Goal: Understand site structure

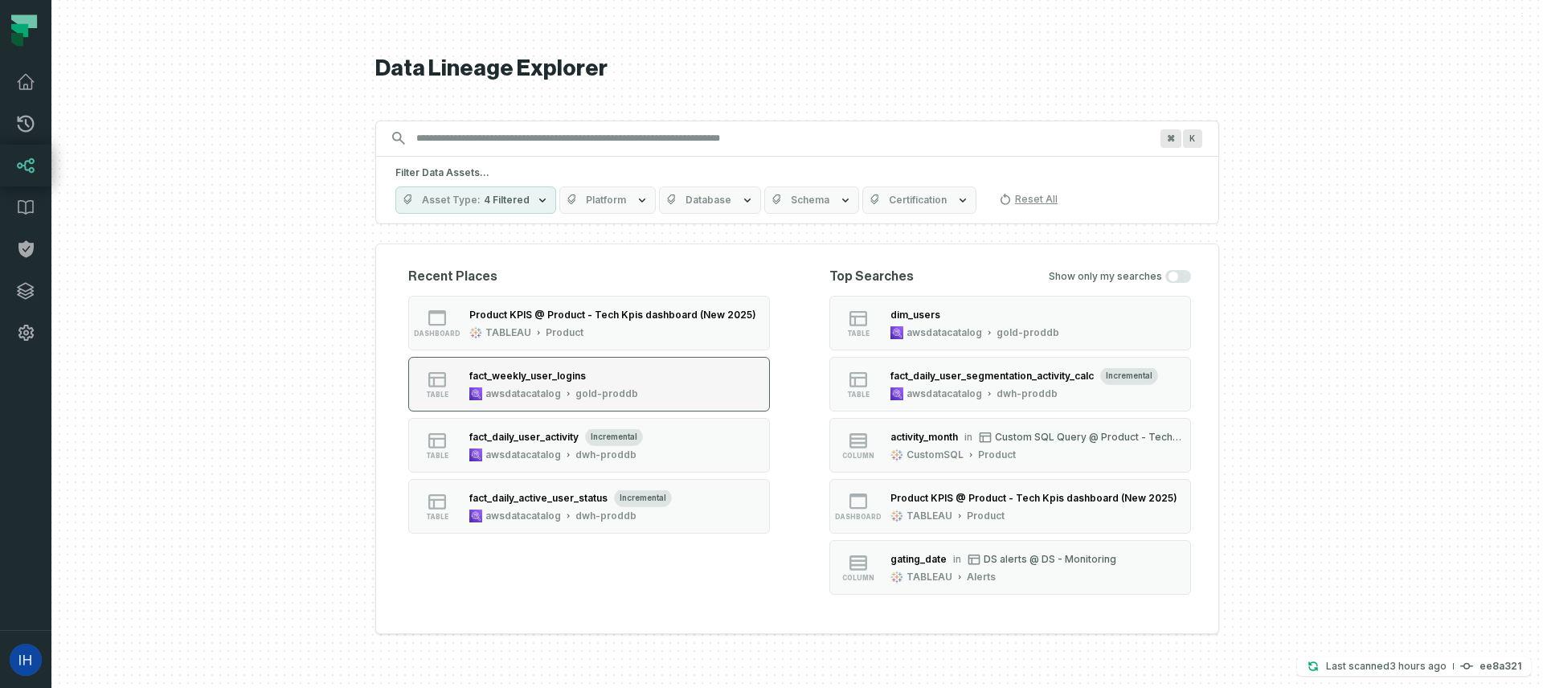
click at [594, 374] on div "fact_weekly_user_logins" at bounding box center [553, 376] width 169 height 16
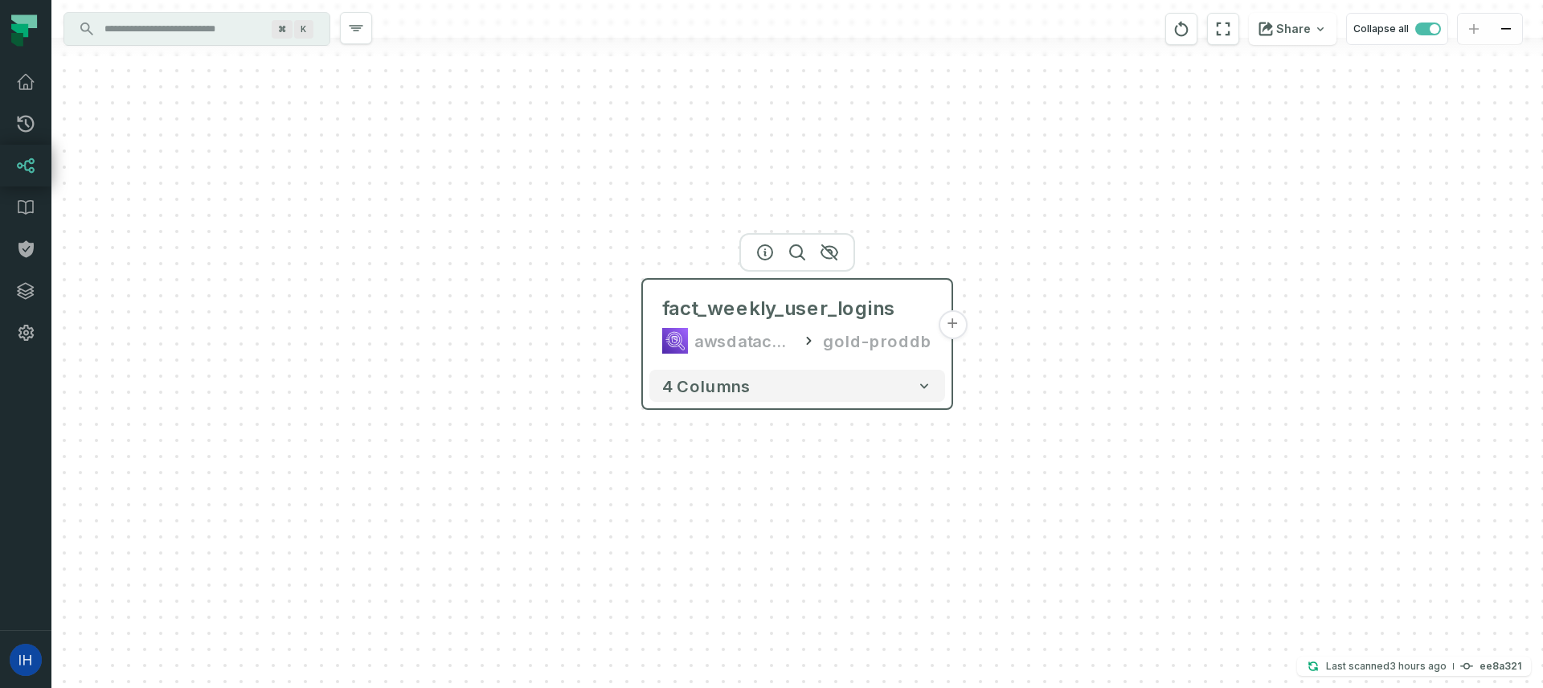
click at [942, 330] on button "+" at bounding box center [952, 324] width 29 height 29
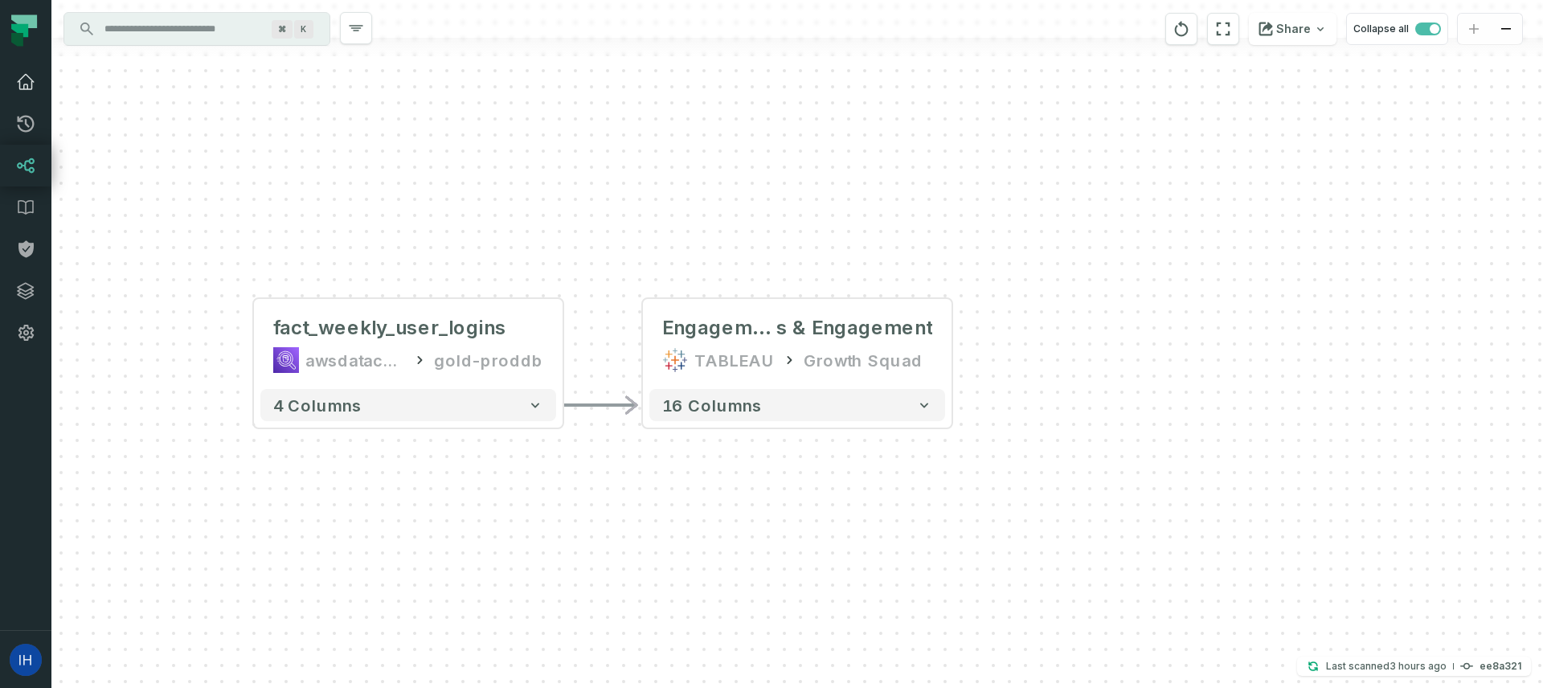
click at [29, 83] on icon at bounding box center [25, 81] width 19 height 19
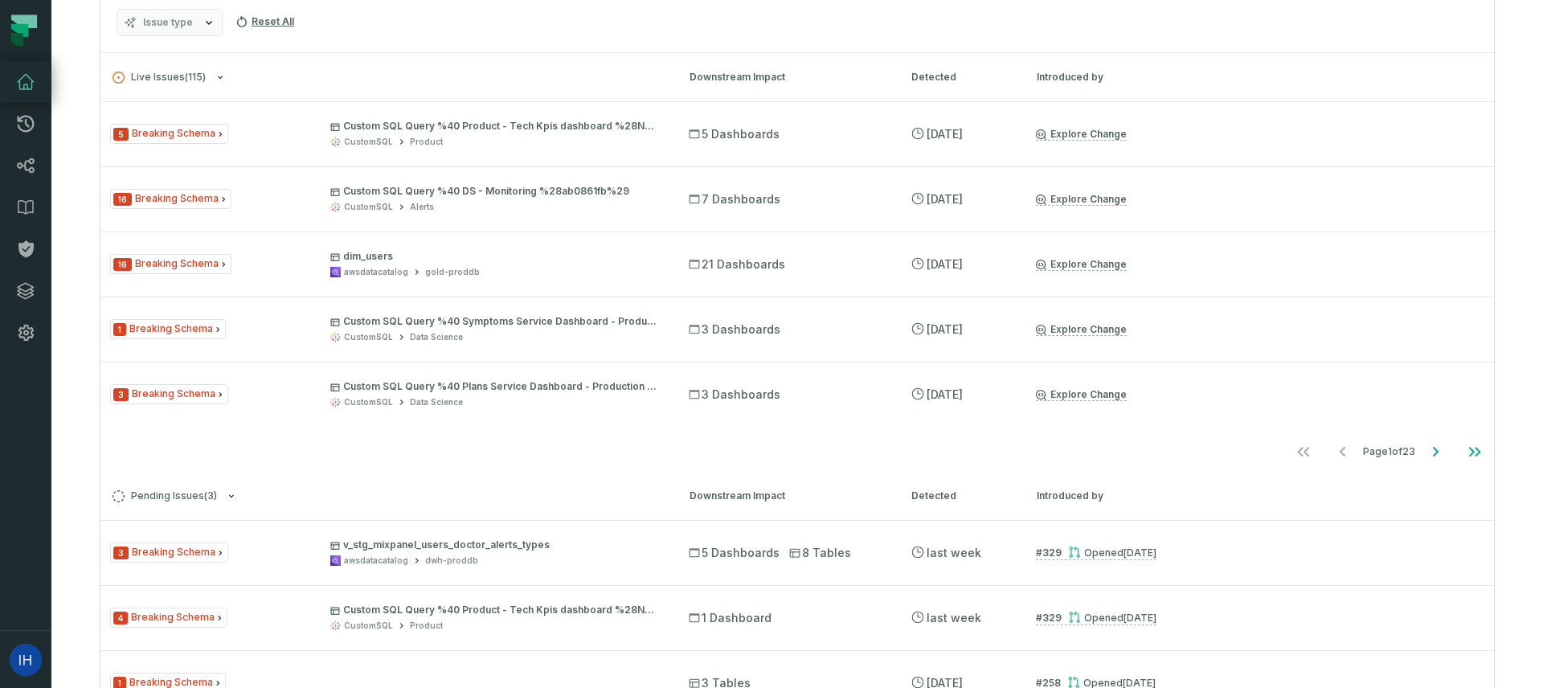
scroll to position [370, 0]
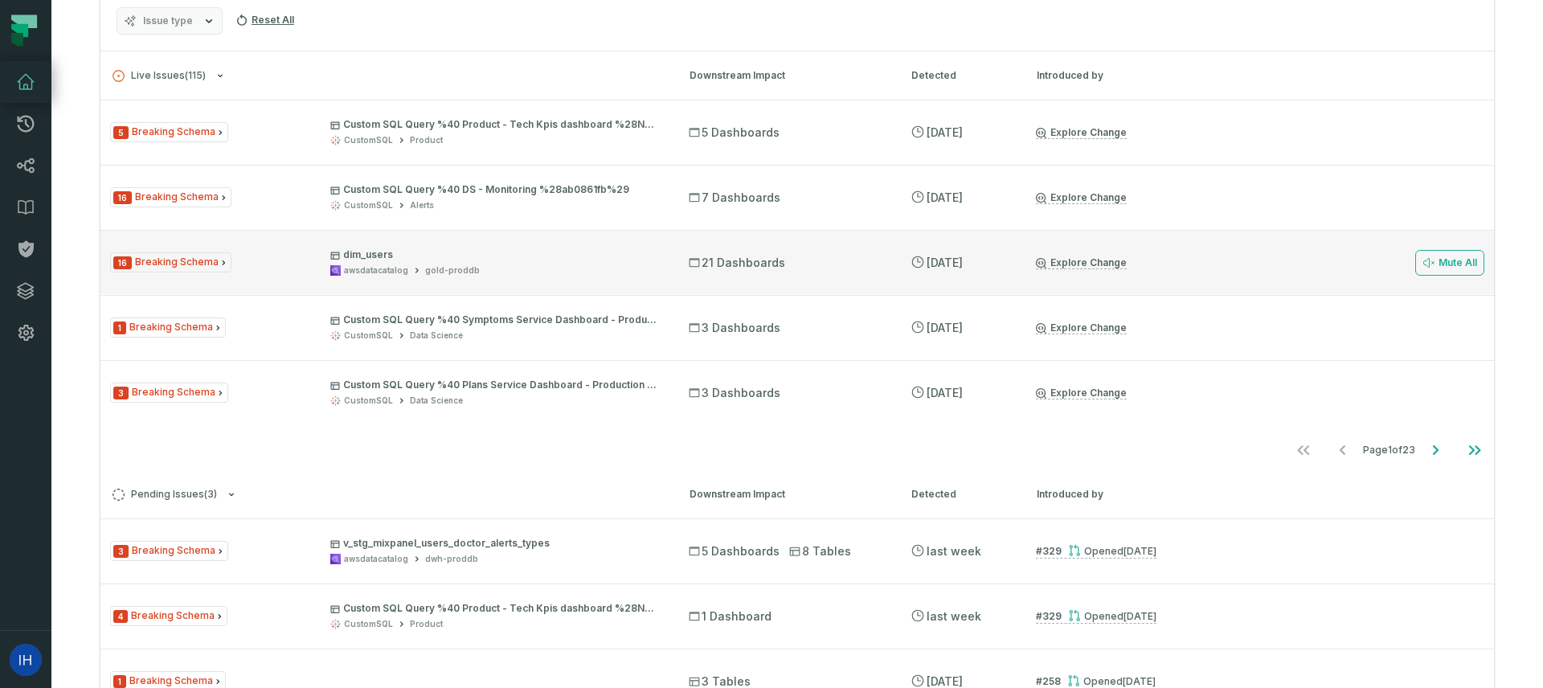
click at [606, 247] on div "16 Breaking Schema dim_users awsdatacatalog gold-proddb 21 Dashboards [DATE] 4:…" at bounding box center [796, 262] width 1393 height 64
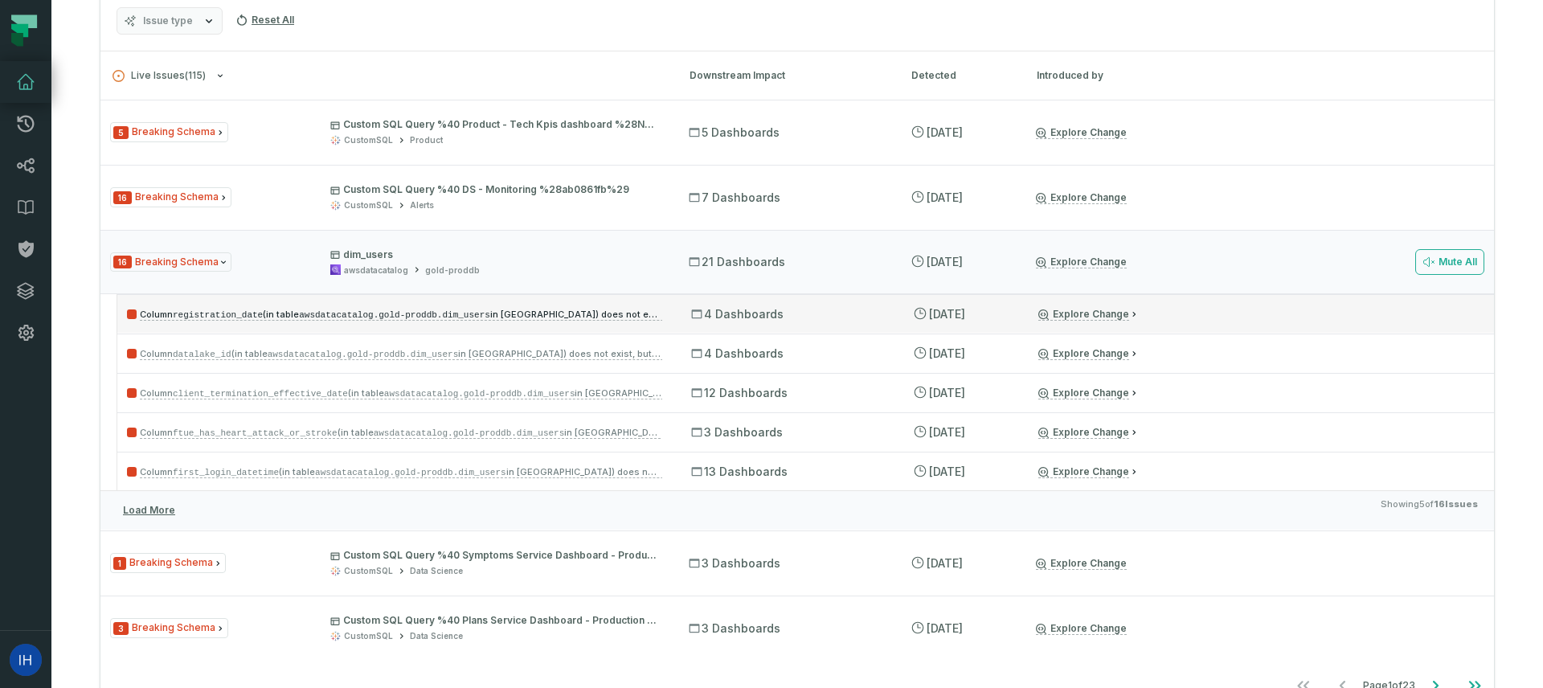
click at [753, 309] on span "4 Dashboards" at bounding box center [737, 314] width 92 height 16
